Goal: Task Accomplishment & Management: Use online tool/utility

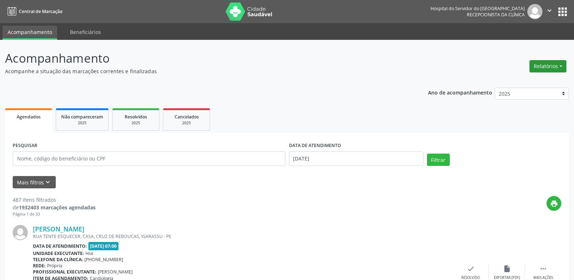
click at [563, 63] on button "Relatórios" at bounding box center [548, 66] width 37 height 12
click at [525, 80] on link "Agendamentos" at bounding box center [528, 82] width 78 height 10
select select "9"
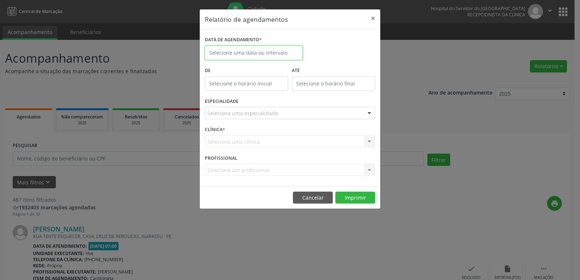
click at [261, 54] on input "text" at bounding box center [254, 53] width 98 height 14
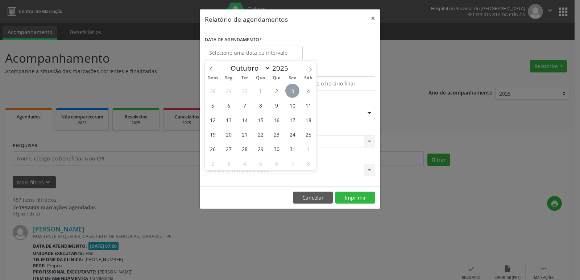
click at [290, 90] on span "3" at bounding box center [292, 91] width 14 height 14
type input "[DATE]"
click at [291, 91] on span "3" at bounding box center [292, 91] width 14 height 14
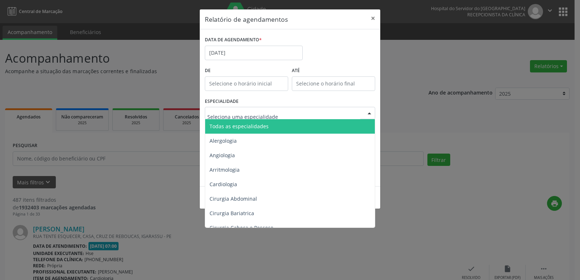
click at [318, 112] on div at bounding box center [290, 113] width 170 height 12
click at [316, 129] on span "Todas as especialidades" at bounding box center [290, 126] width 171 height 14
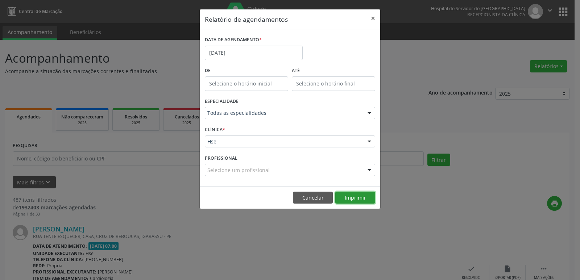
click at [352, 197] on button "Imprimir" at bounding box center [355, 198] width 40 height 12
click at [373, 17] on button "×" at bounding box center [373, 18] width 14 height 18
